Goal: Task Accomplishment & Management: Manage account settings

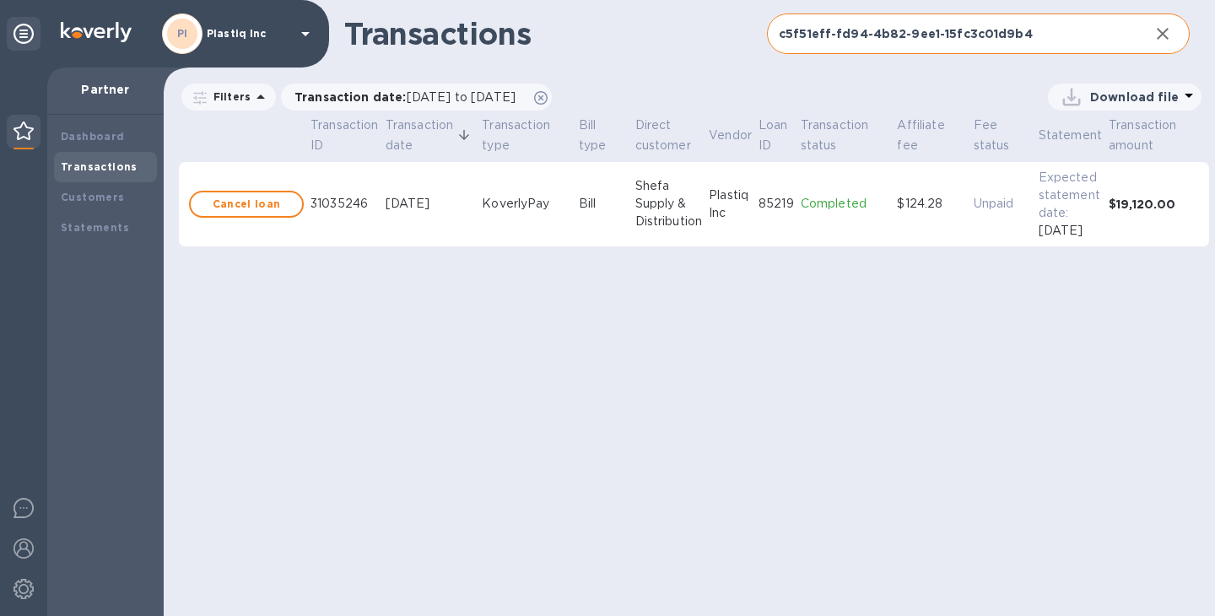
click at [1059, 28] on input "c5f51eff-fd94-4b82-9ee1-15fc3c01d9b4" at bounding box center [951, 33] width 369 height 41
click at [1052, 34] on input "c5f51eff-fd94-4b82-9ee1-15fc3c01d9b4" at bounding box center [951, 33] width 369 height 41
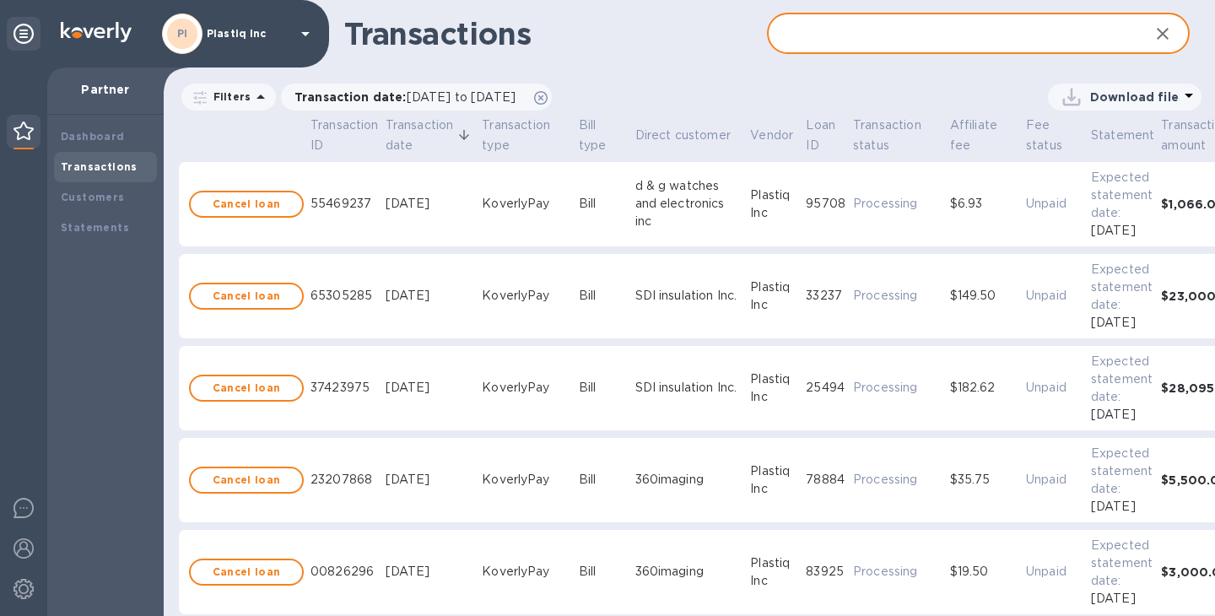
click at [1010, 37] on input "text" at bounding box center [951, 33] width 369 height 41
paste input "c5f51eff-fd94-4b82-9ee1-15fc3c01d9b4"
type input "c5f51eff-fd94-4b82-9ee1-15fc3c01d9b4"
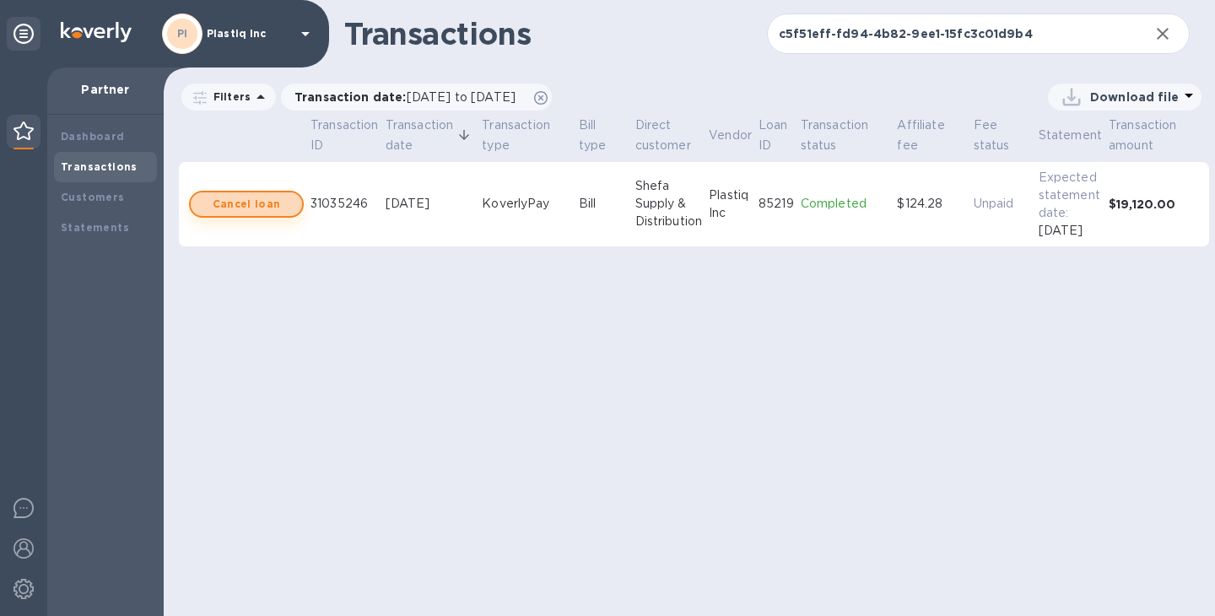
click at [272, 208] on b "Cancel loan" at bounding box center [247, 204] width 68 height 20
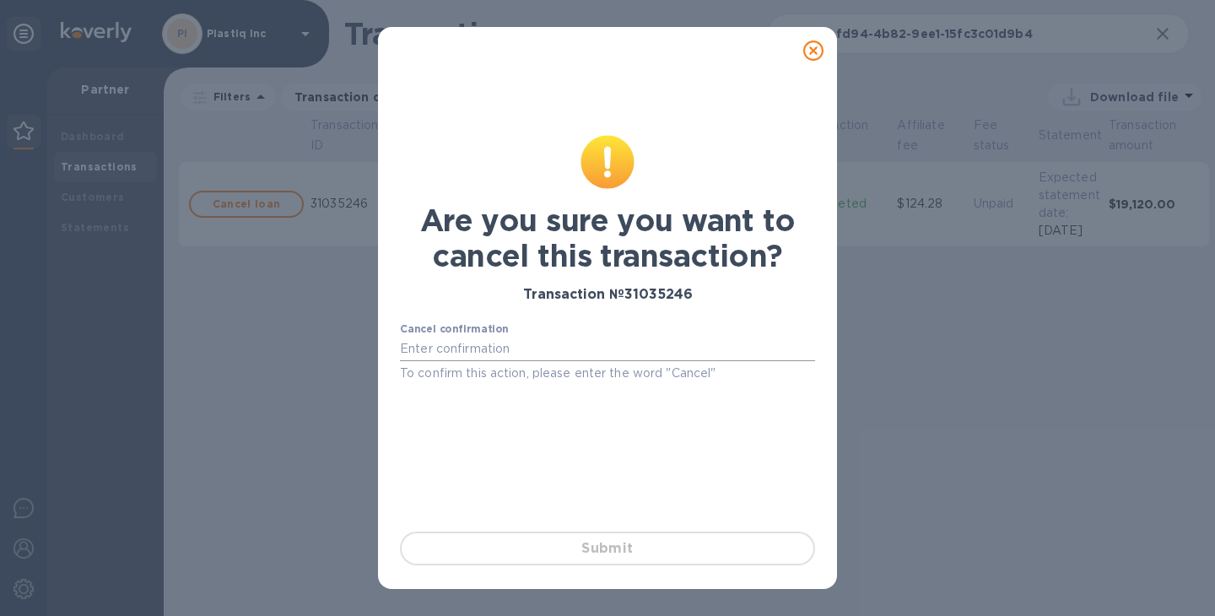
click at [510, 349] on input "text" at bounding box center [607, 349] width 415 height 25
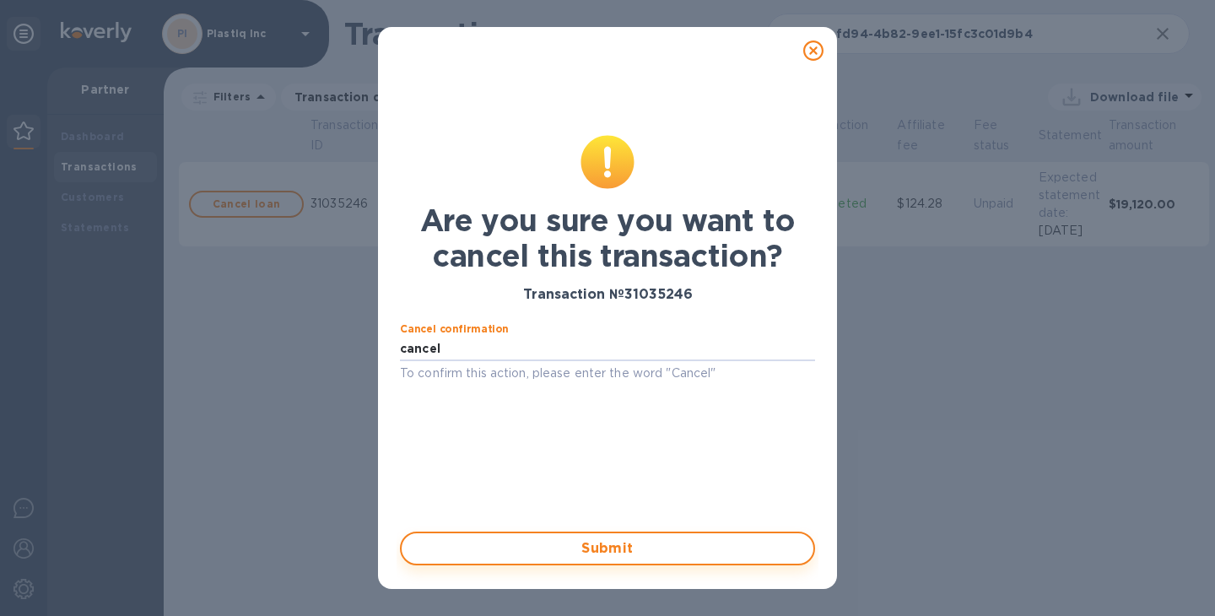
type input "cancel"
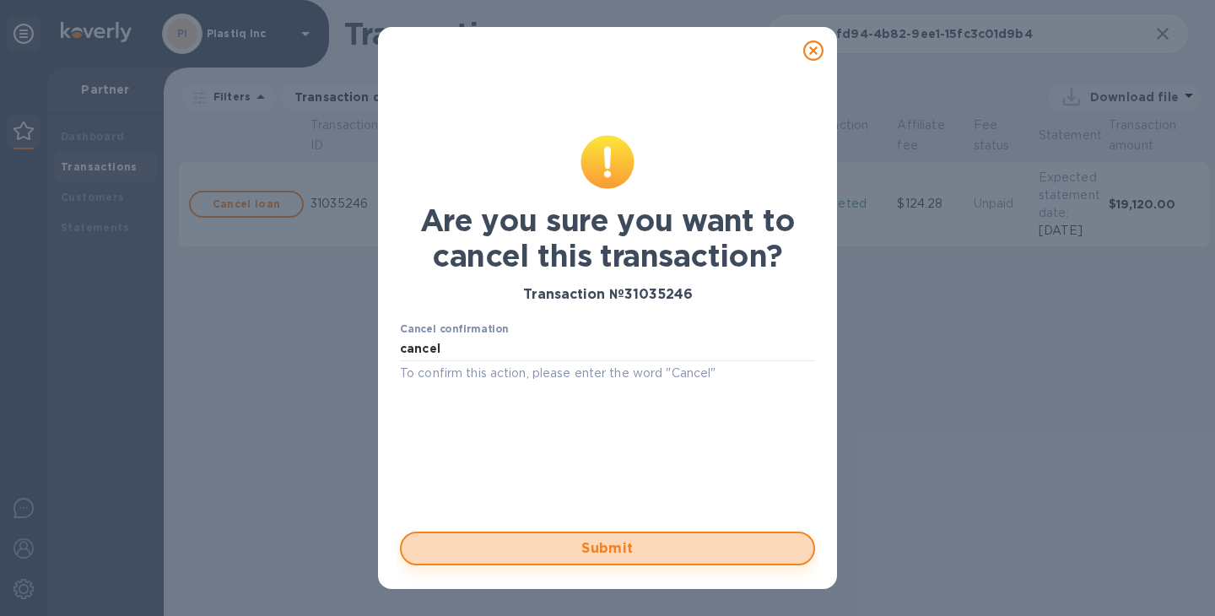
click at [608, 552] on span "Submit" at bounding box center [607, 548] width 385 height 20
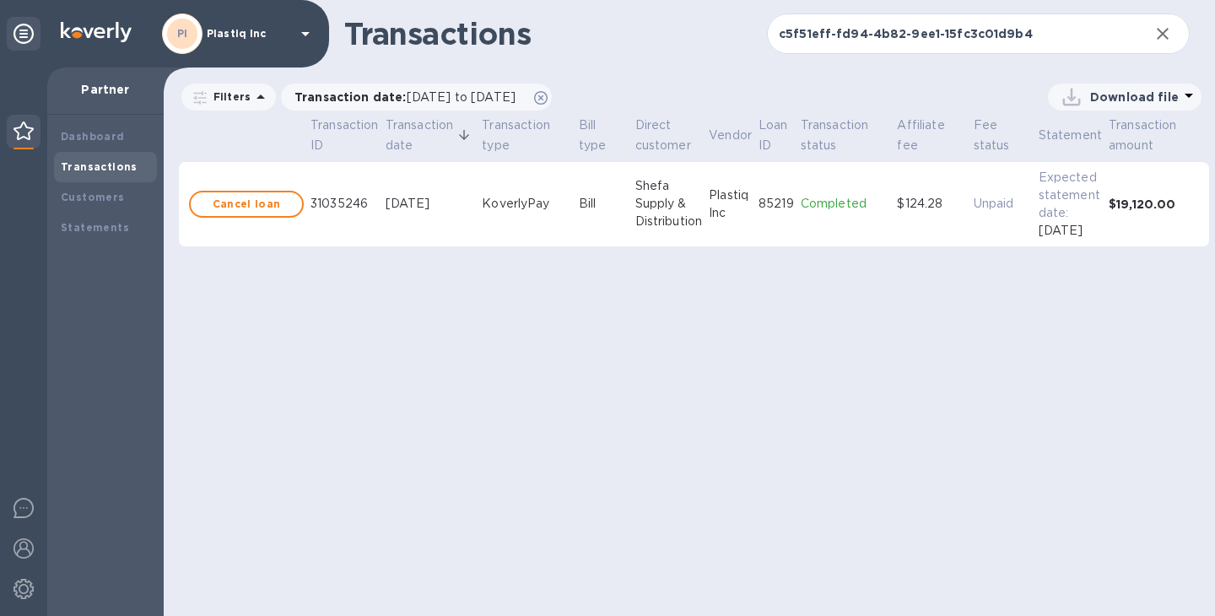
click at [530, 330] on div "Transactions c5f51eff-fd94-4b82-9ee1-15fc3c01d9b4 ​ Filters Transaction date : …" at bounding box center [690, 308] width 1053 height 616
